Goal: Transaction & Acquisition: Purchase product/service

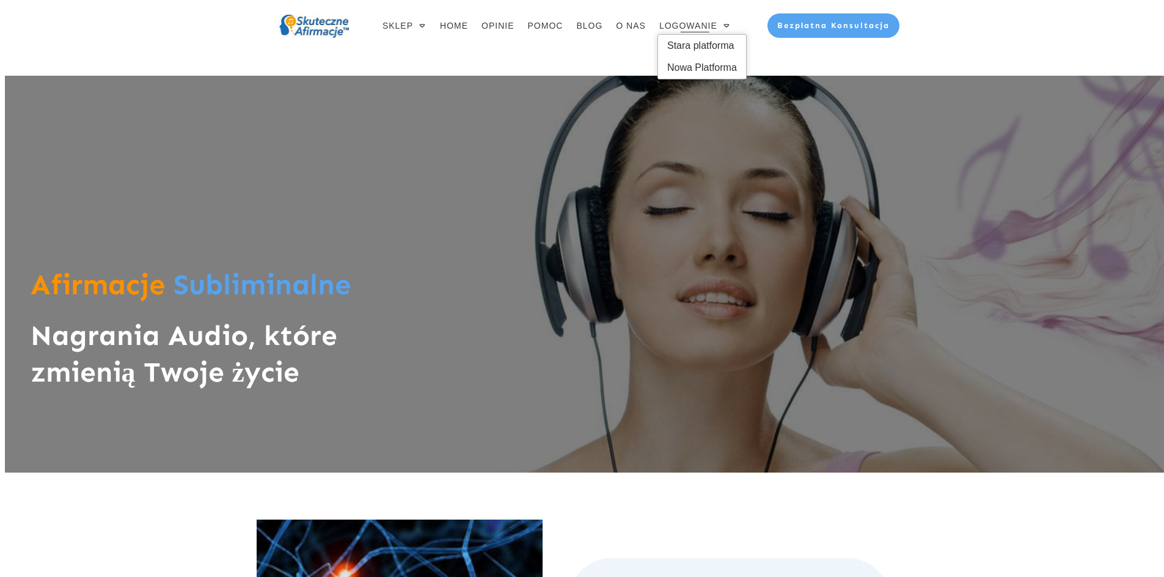
click at [708, 26] on span "LOGOWANIE" at bounding box center [688, 25] width 58 height 17
click at [710, 46] on span "Stara platforma" at bounding box center [702, 46] width 70 height 20
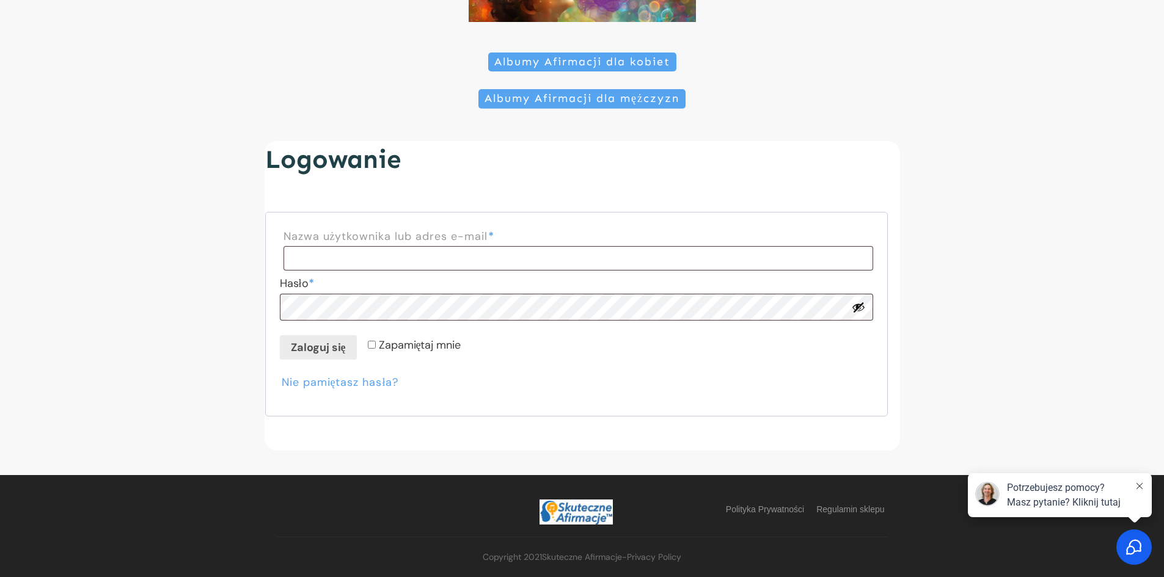
scroll to position [175, 0]
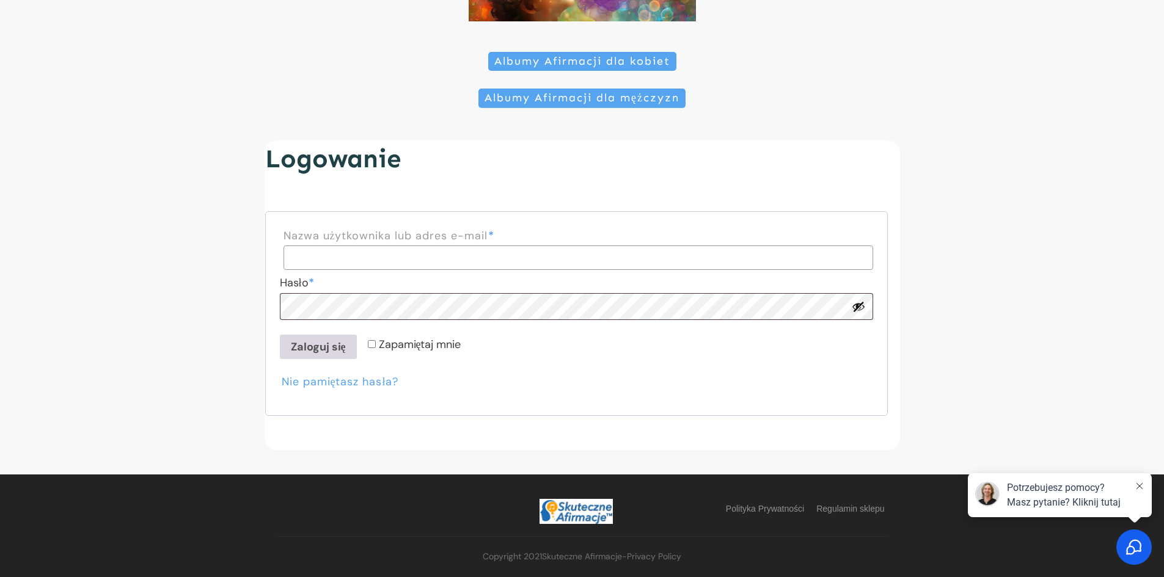
type input "**********"
click at [318, 353] on button "Zaloguj się" at bounding box center [318, 347] width 77 height 24
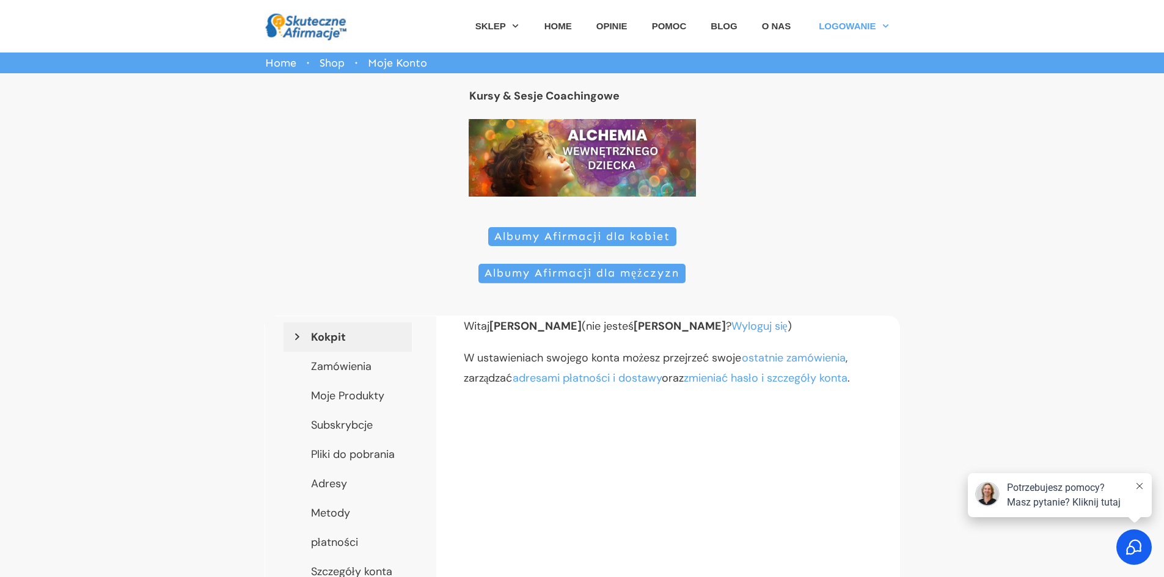
click at [553, 240] on span "Albumy Afirmacji dla kobiet" at bounding box center [582, 236] width 176 height 13
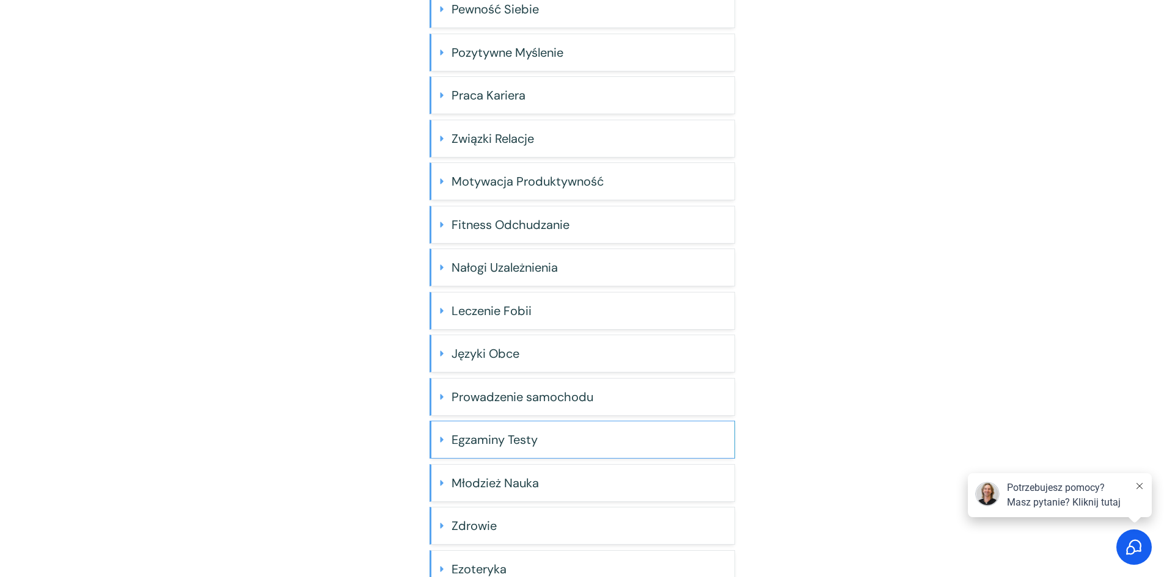
scroll to position [346, 0]
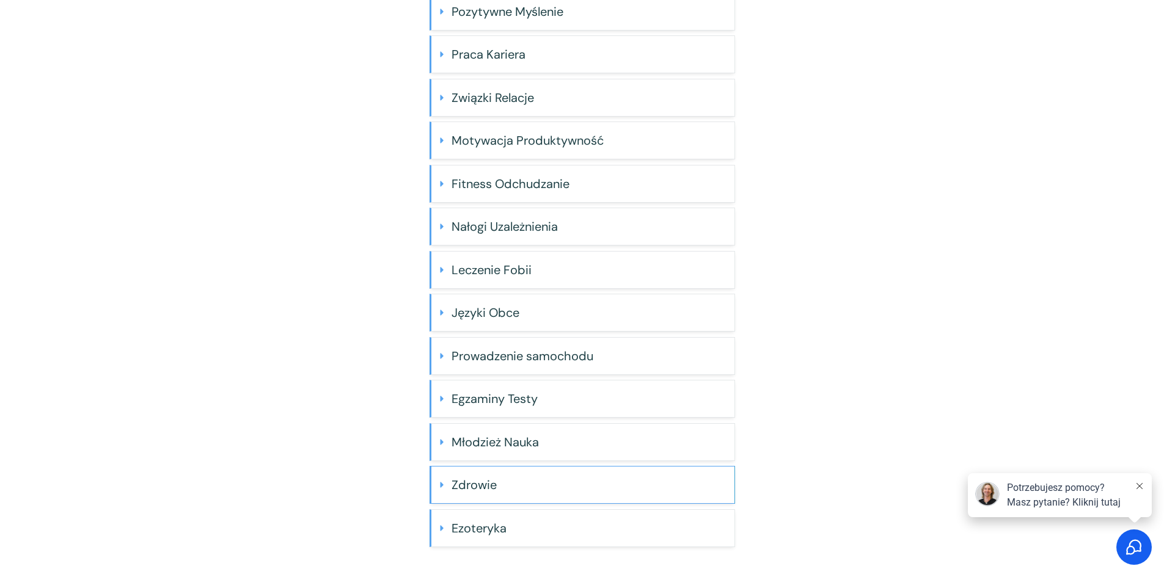
click at [496, 483] on h4 "Zdrowie" at bounding box center [589, 485] width 274 height 24
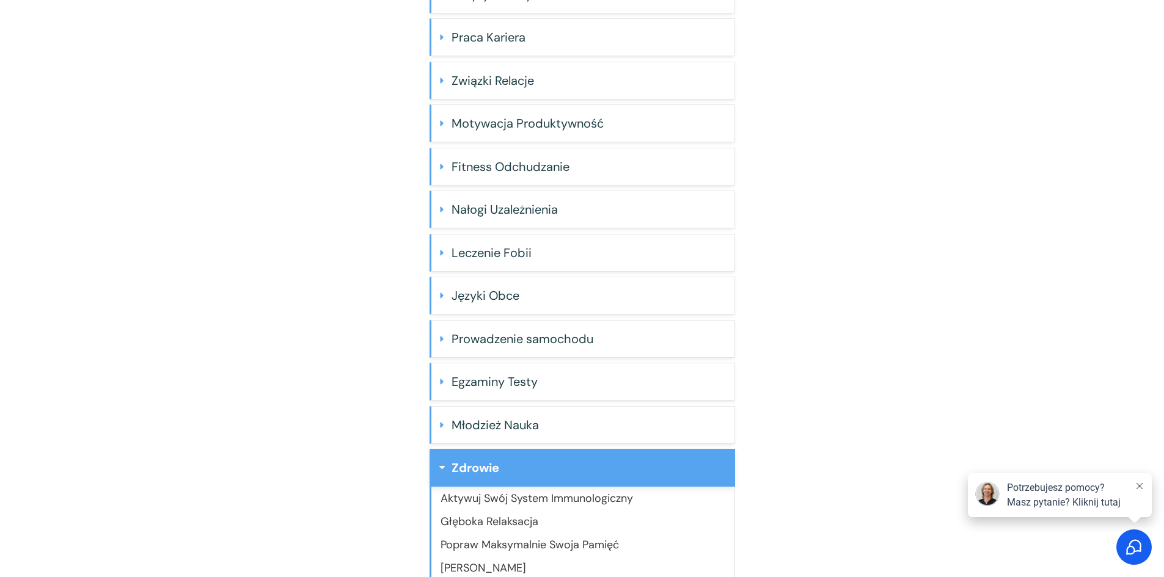
scroll to position [529, 0]
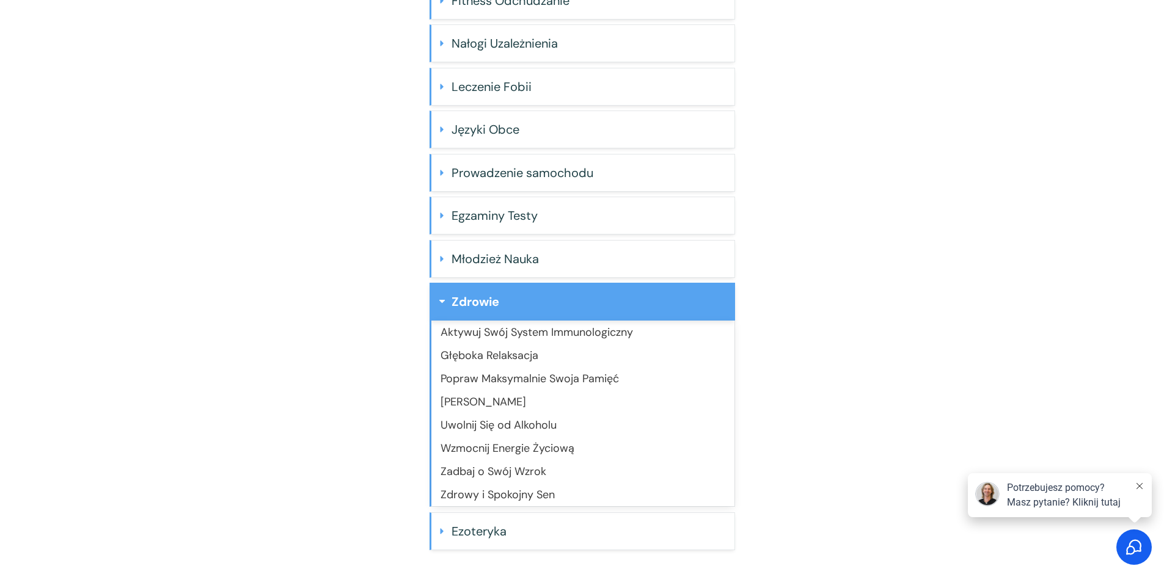
click at [516, 449] on link "Wzmocnij Energie Życiową" at bounding box center [508, 448] width 134 height 15
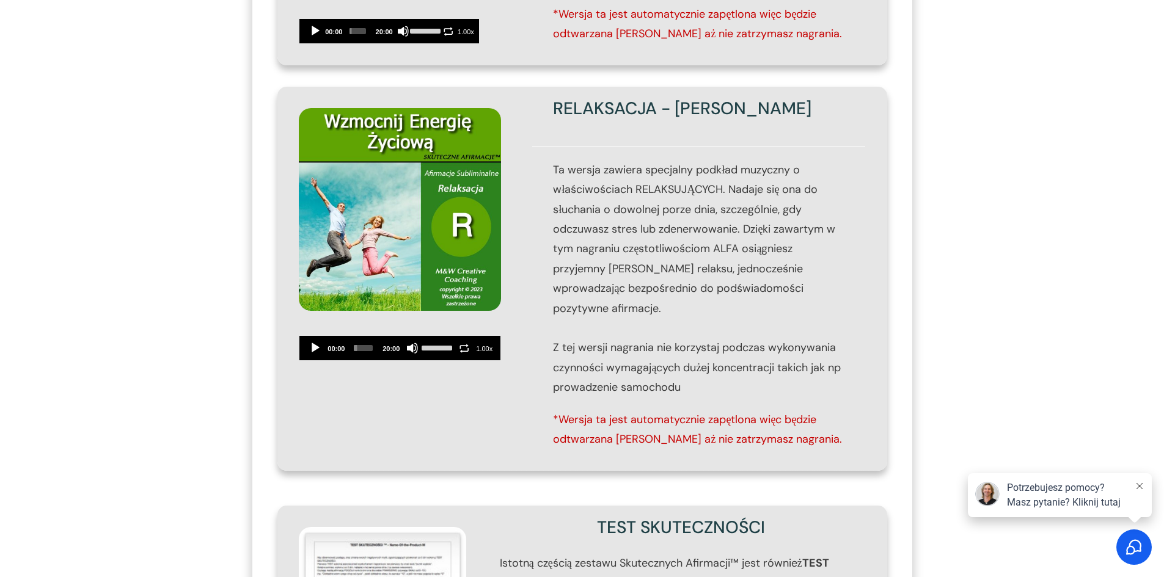
scroll to position [733, 0]
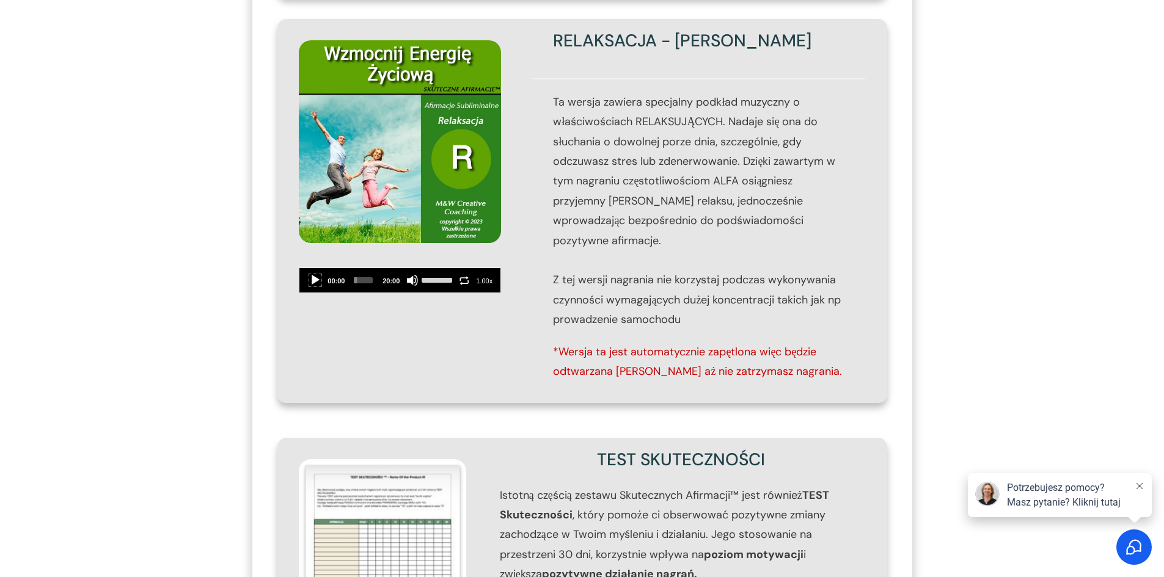
click at [316, 276] on button "Play" at bounding box center [315, 280] width 12 height 12
